Goal: Connect with others: Connect with other users

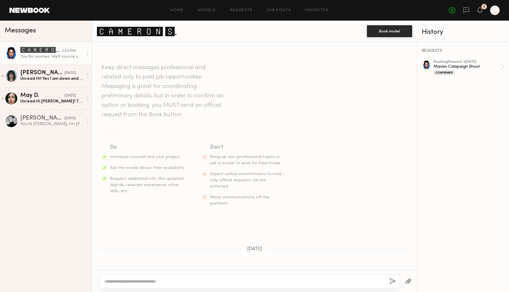
scroll to position [498, 0]
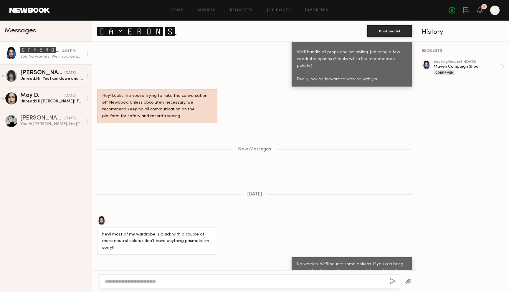
click at [189, 280] on textarea at bounding box center [244, 282] width 280 height 6
type textarea "**********"
click at [410, 279] on button "button" at bounding box center [408, 281] width 6 height 7
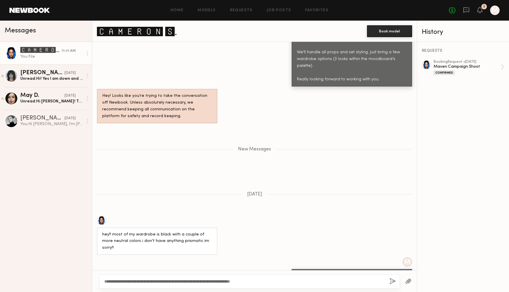
scroll to position [572, 0]
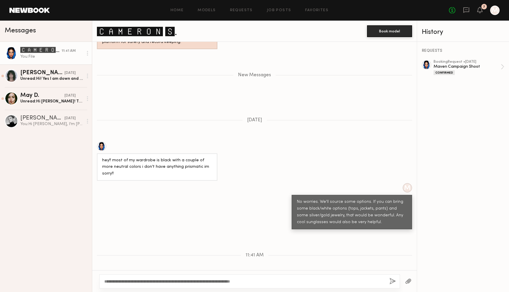
click at [389, 283] on button "button" at bounding box center [392, 281] width 6 height 7
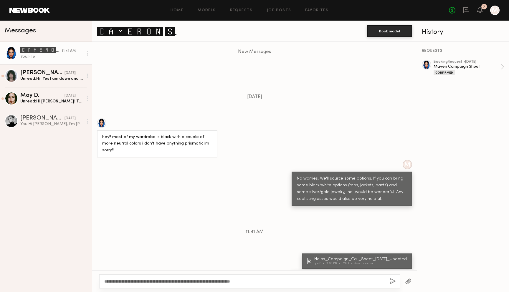
scroll to position [633, 0]
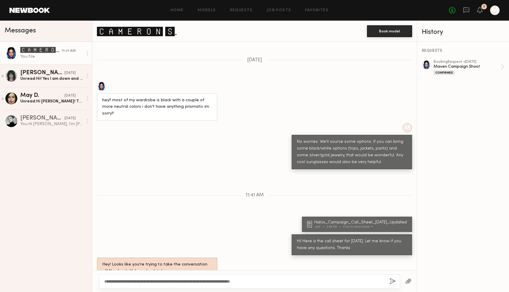
click at [52, 55] on div "You: File" at bounding box center [51, 57] width 63 height 6
click at [12, 54] on div at bounding box center [11, 53] width 13 height 13
click at [216, 11] on link "Models" at bounding box center [207, 11] width 18 height 4
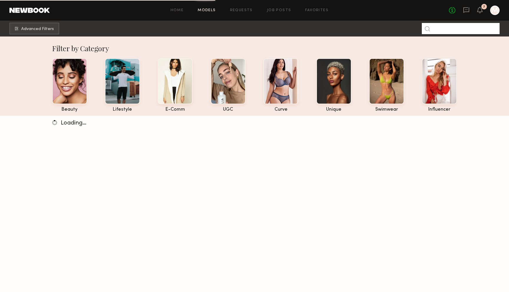
click at [453, 32] on input at bounding box center [461, 28] width 78 height 11
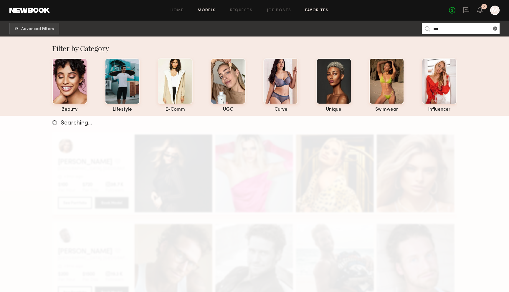
type input "***"
click at [317, 11] on link "Favorites" at bounding box center [316, 11] width 23 height 4
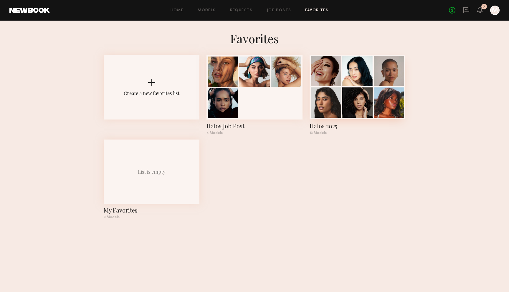
click at [329, 98] on div at bounding box center [326, 102] width 30 height 30
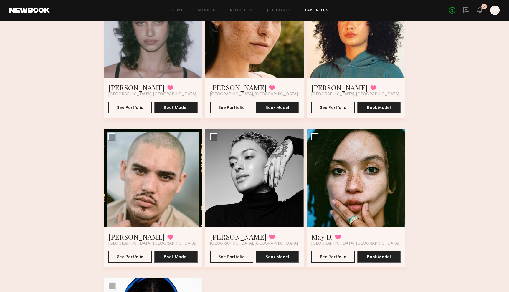
scroll to position [532, 0]
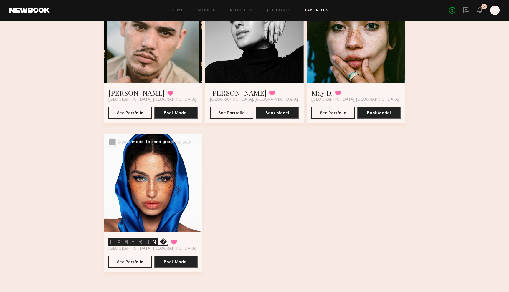
click at [143, 243] on link "🅲🅰🅼🅴🆁🅾🅽 �." at bounding box center [138, 241] width 60 height 9
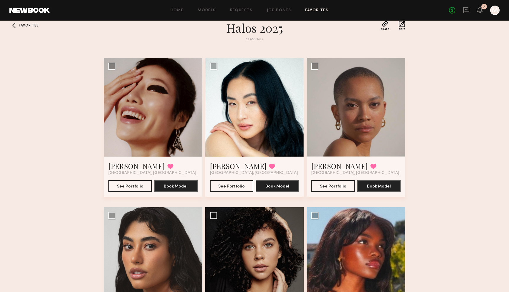
scroll to position [0, 0]
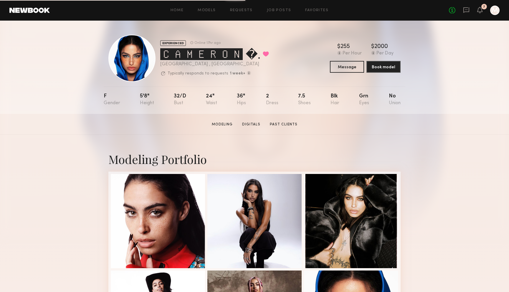
click at [310, 10] on link "Favorites" at bounding box center [316, 11] width 23 height 4
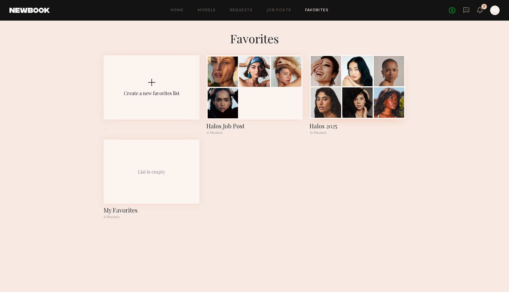
click at [361, 105] on div at bounding box center [357, 102] width 30 height 30
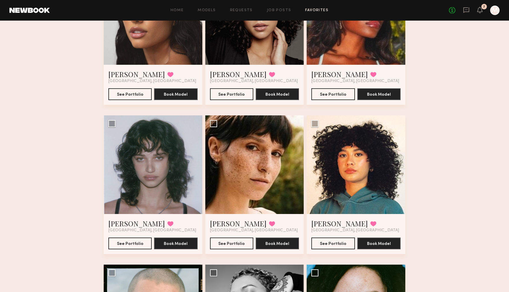
scroll to position [274, 0]
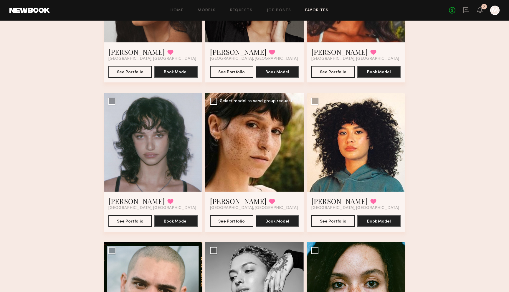
click at [272, 157] on div at bounding box center [254, 142] width 99 height 99
click at [225, 200] on link "[PERSON_NAME]" at bounding box center [238, 200] width 57 height 9
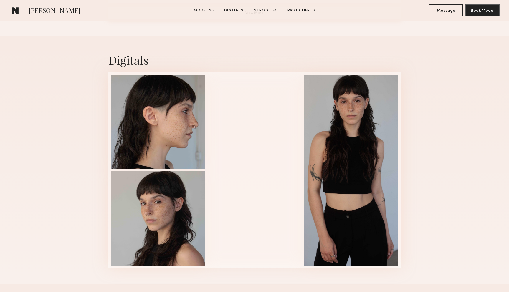
scroll to position [562, 0]
